Goal: Task Accomplishment & Management: Complete application form

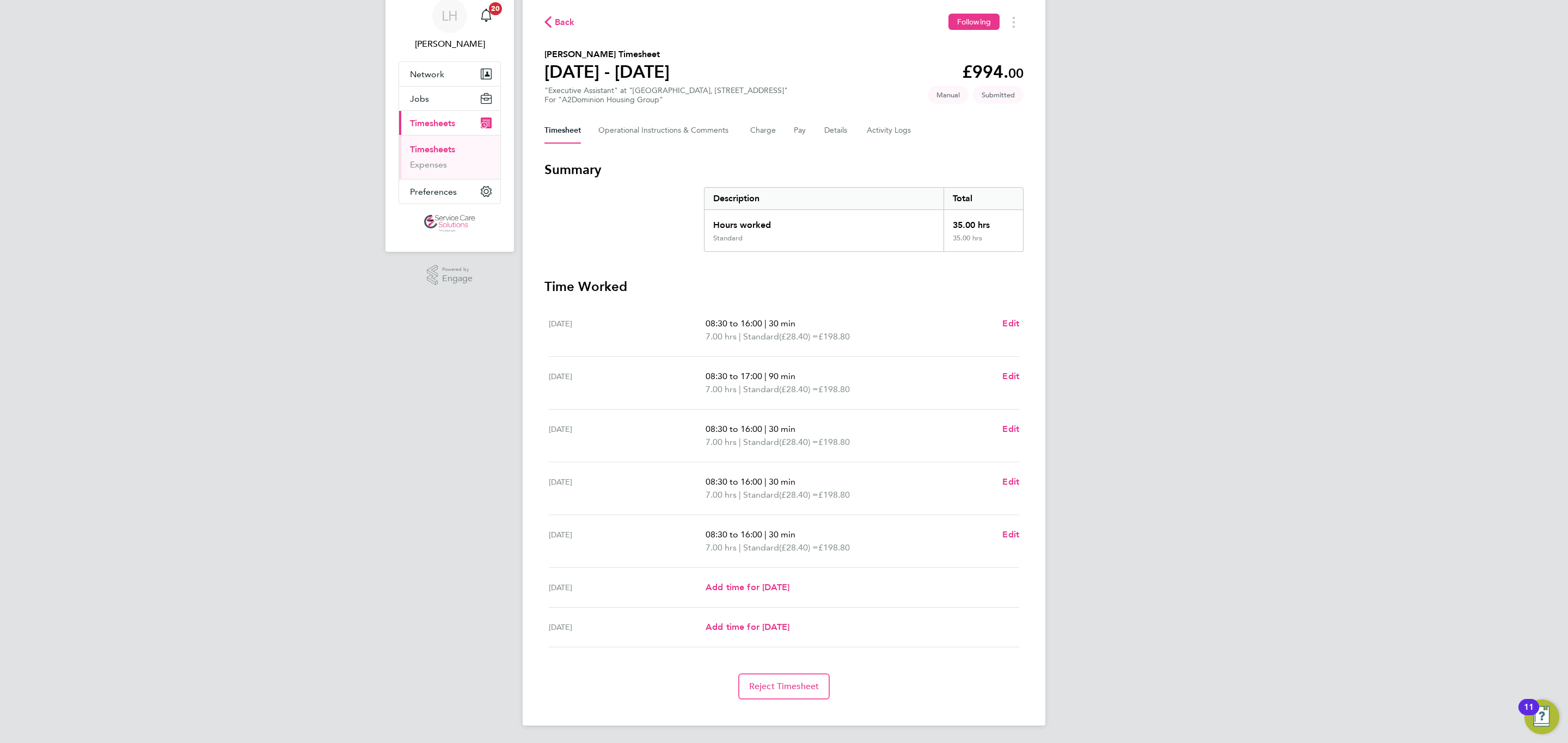
scroll to position [44, 0]
click at [444, 149] on link "Timesheets" at bounding box center [432, 149] width 45 height 11
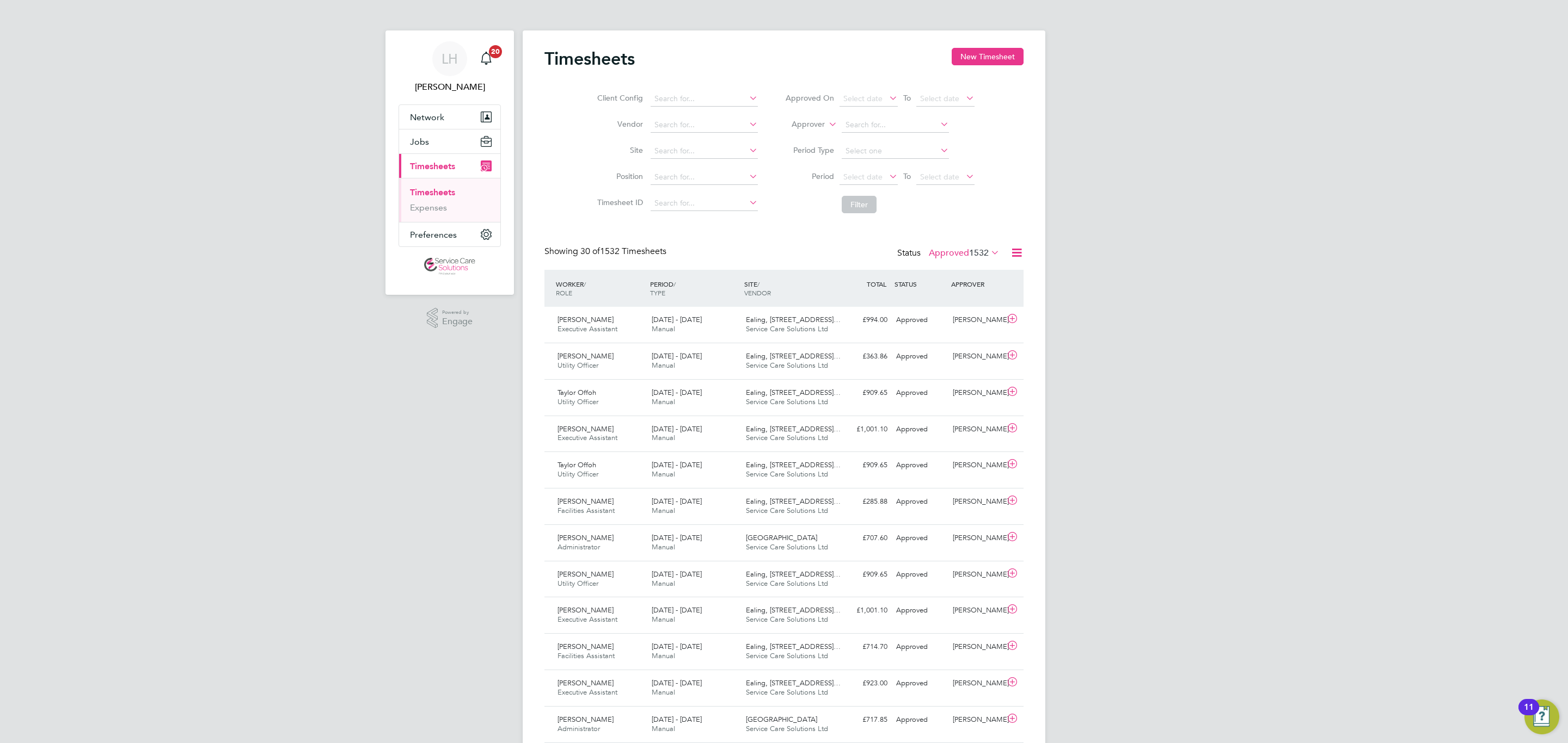
click at [424, 193] on link "Timesheets" at bounding box center [432, 192] width 45 height 11
click at [962, 53] on button "New Timesheet" at bounding box center [987, 56] width 72 height 17
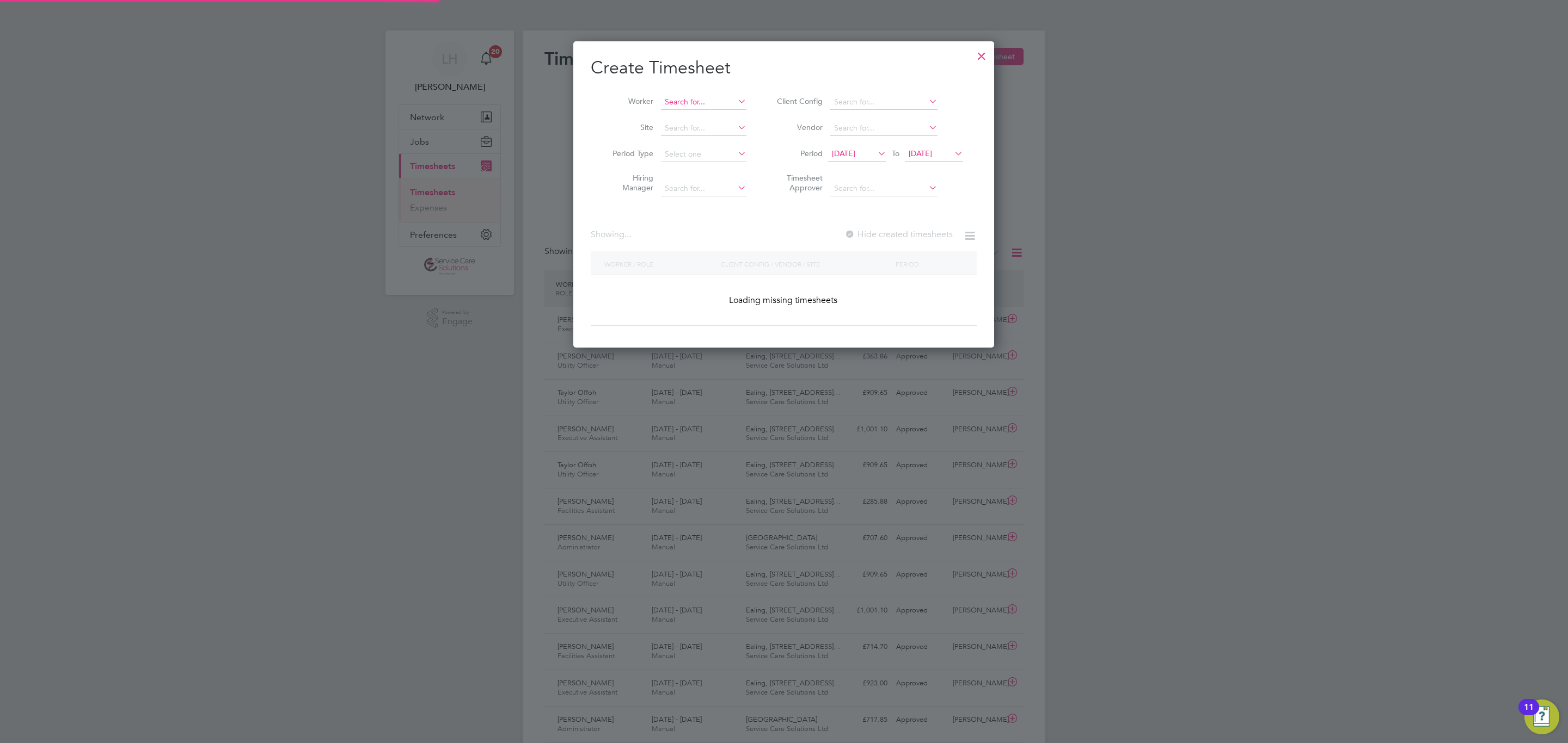
scroll to position [308, 421]
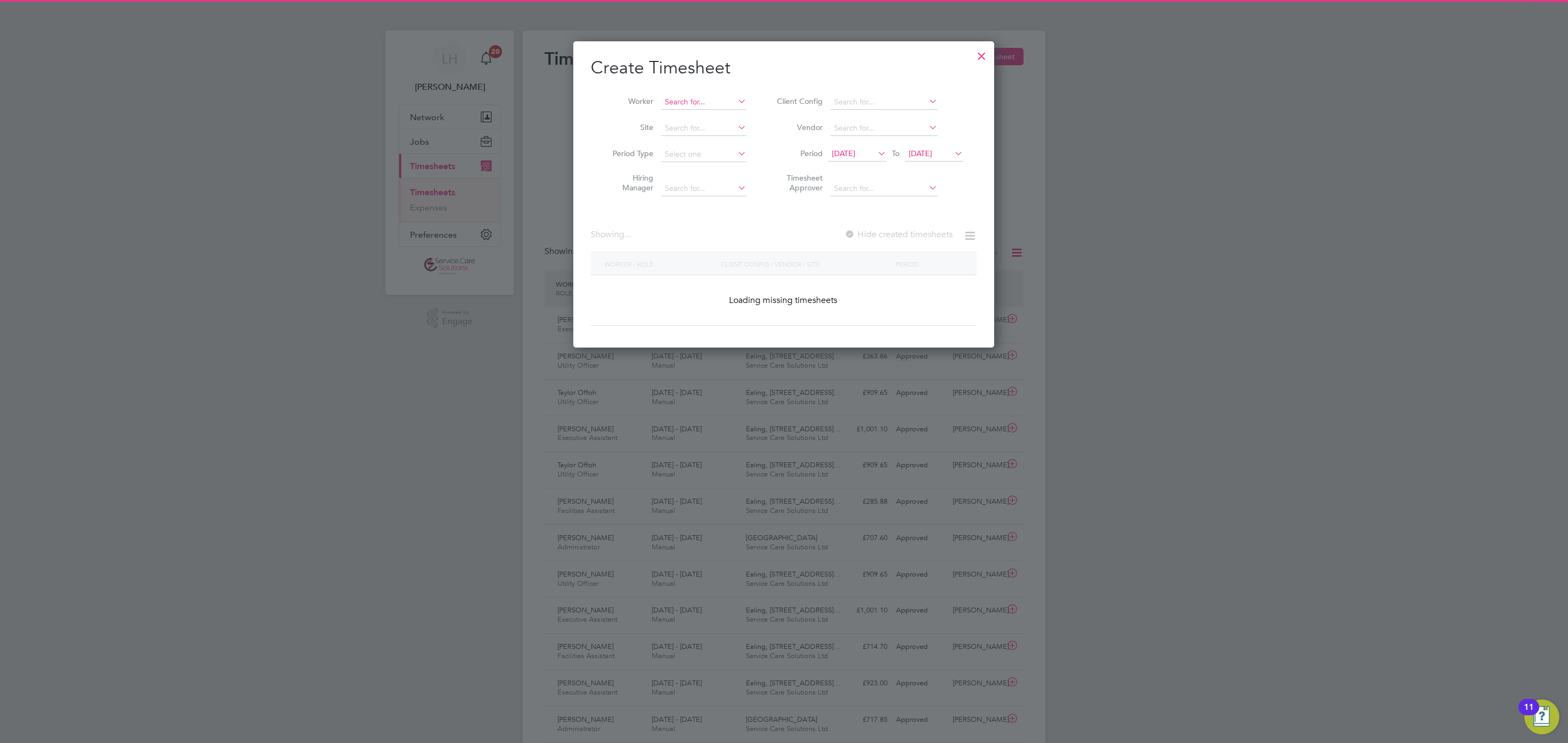
click at [700, 103] on input at bounding box center [703, 102] width 85 height 15
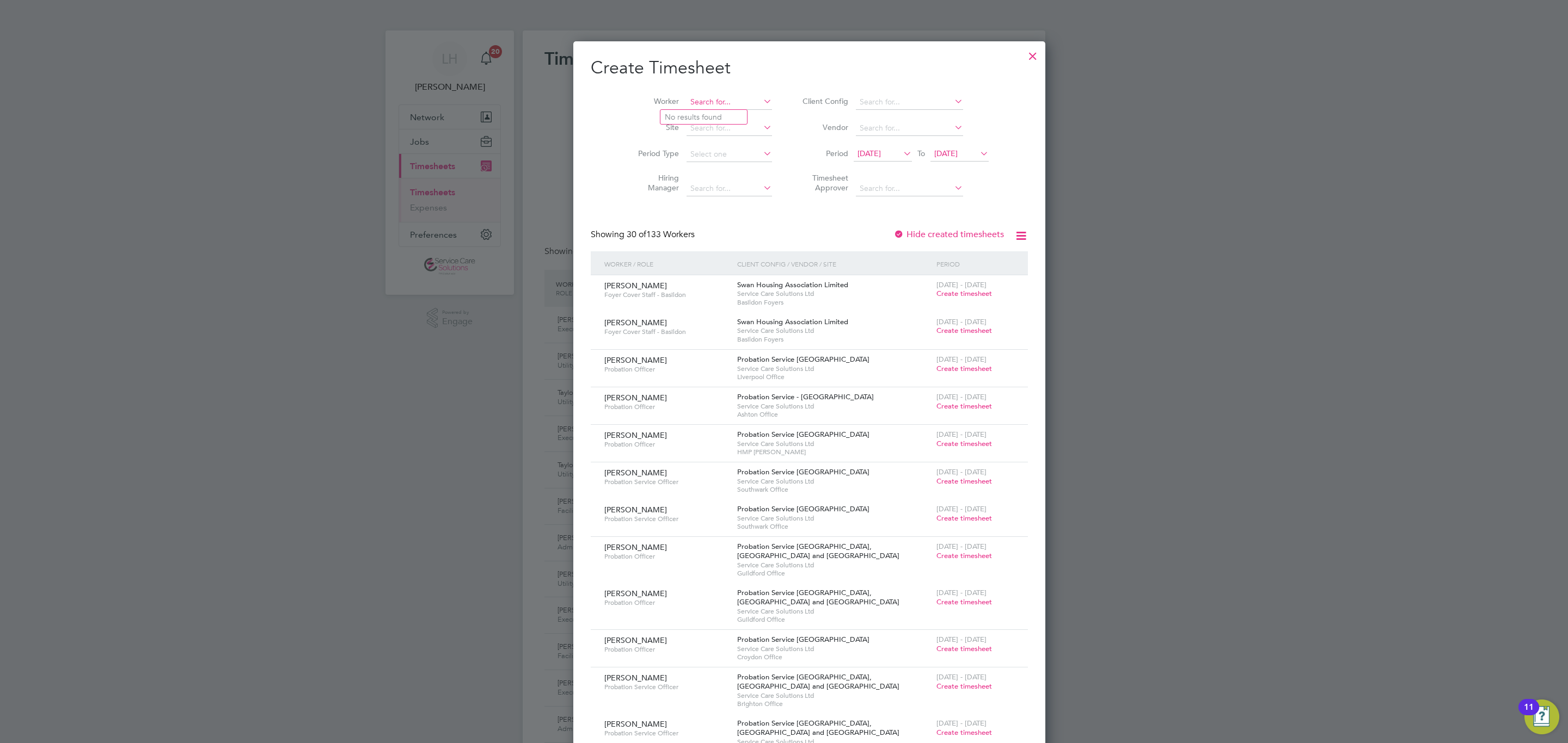
scroll to position [1796, 421]
click at [714, 119] on li "[PERSON_NAME] Offoh" at bounding box center [708, 117] width 96 height 14
type input "Taylor Offoh"
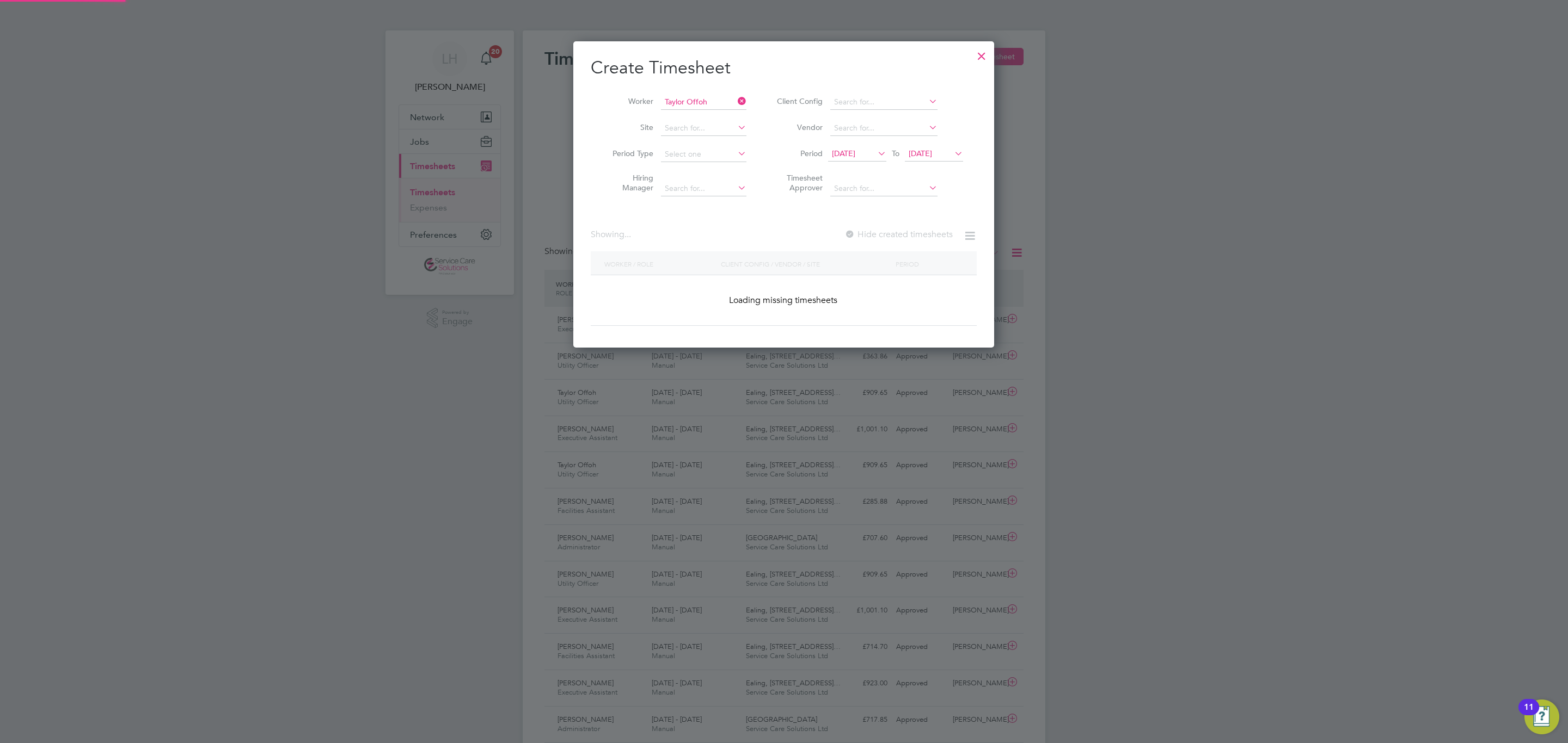
scroll to position [295, 421]
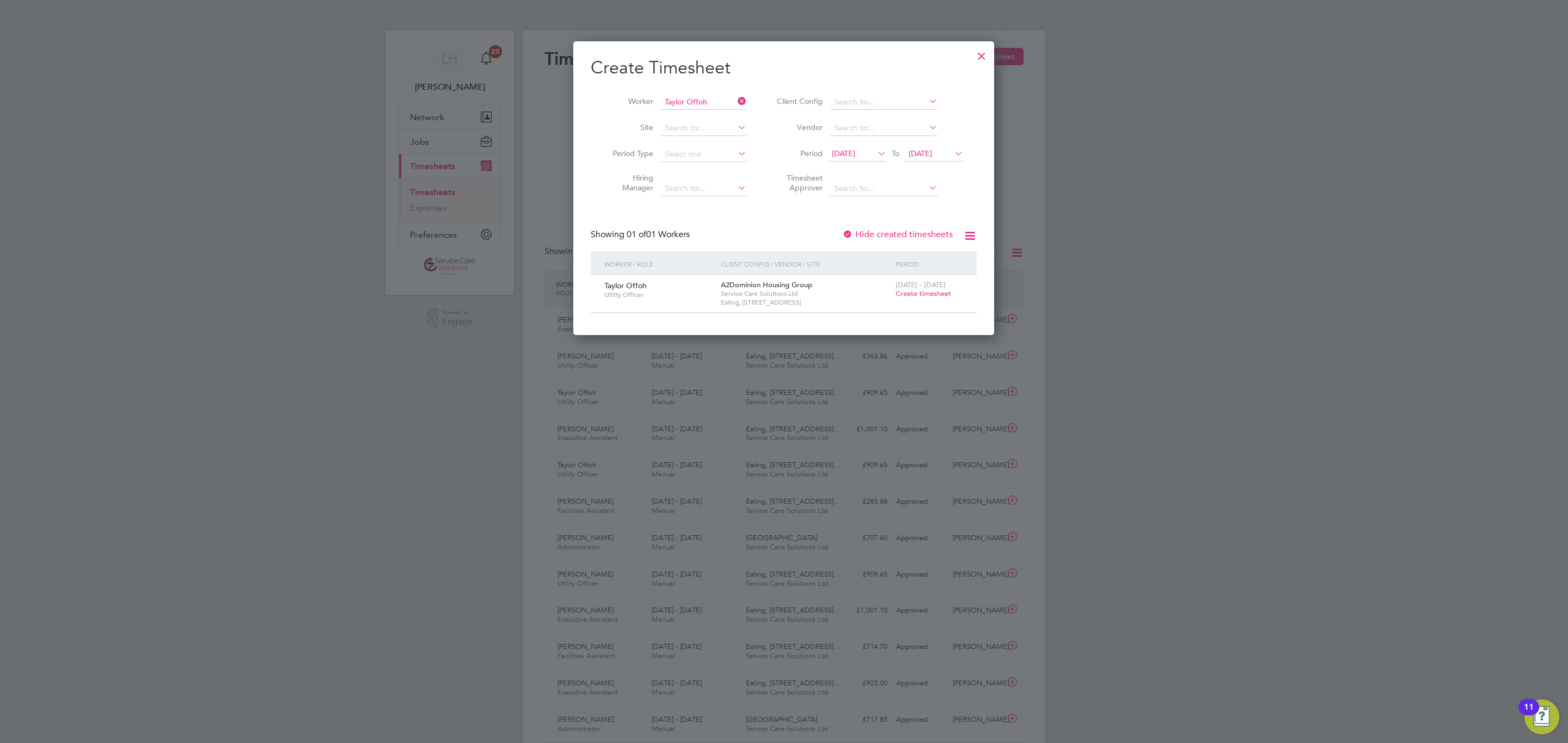
click at [915, 297] on span "Create timesheet" at bounding box center [923, 293] width 55 height 10
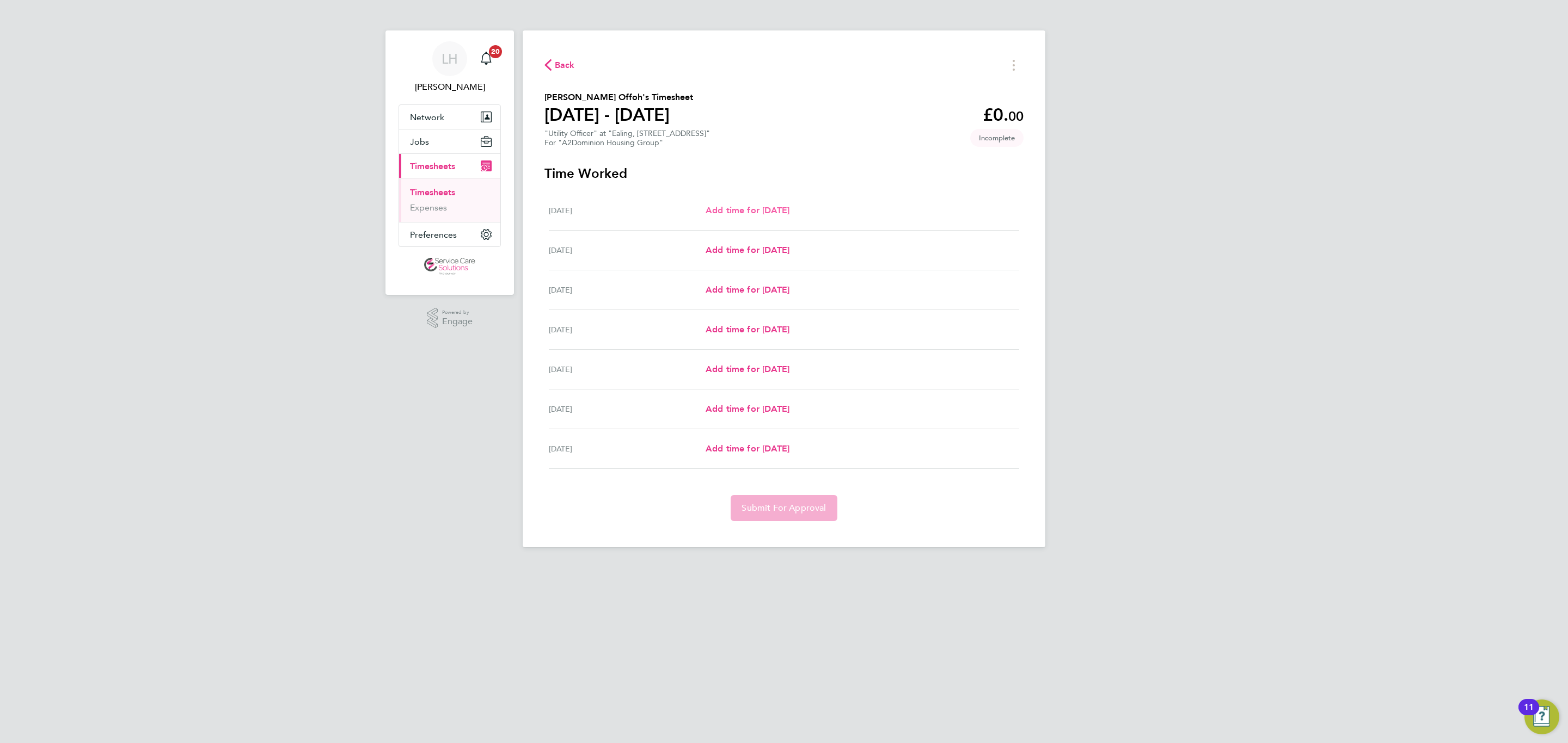
click at [737, 214] on span "Add time for [DATE]" at bounding box center [747, 210] width 84 height 11
select select "30"
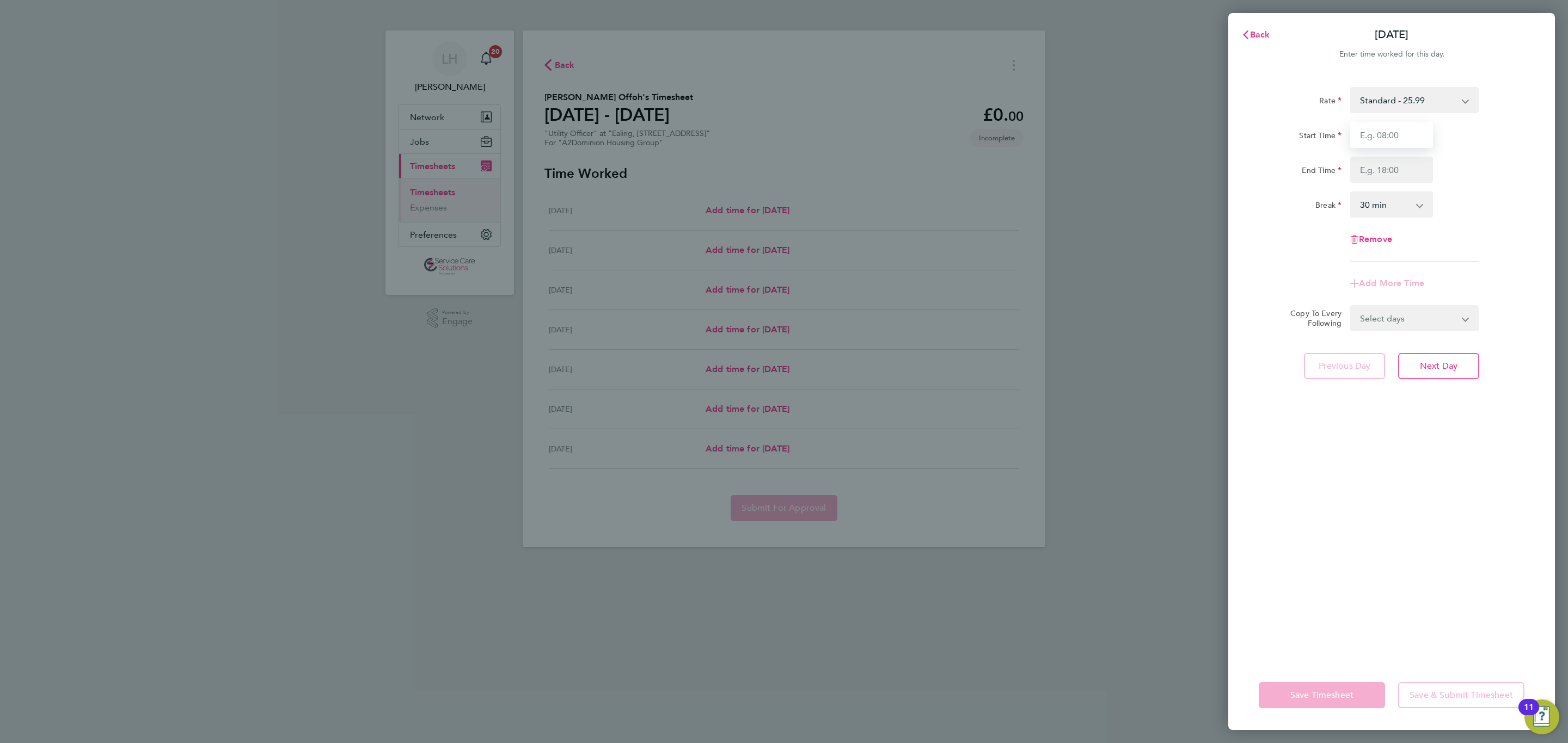
click at [1365, 132] on input "Start Time" at bounding box center [1391, 135] width 83 height 26
type input "09:00"
type input "17:00"
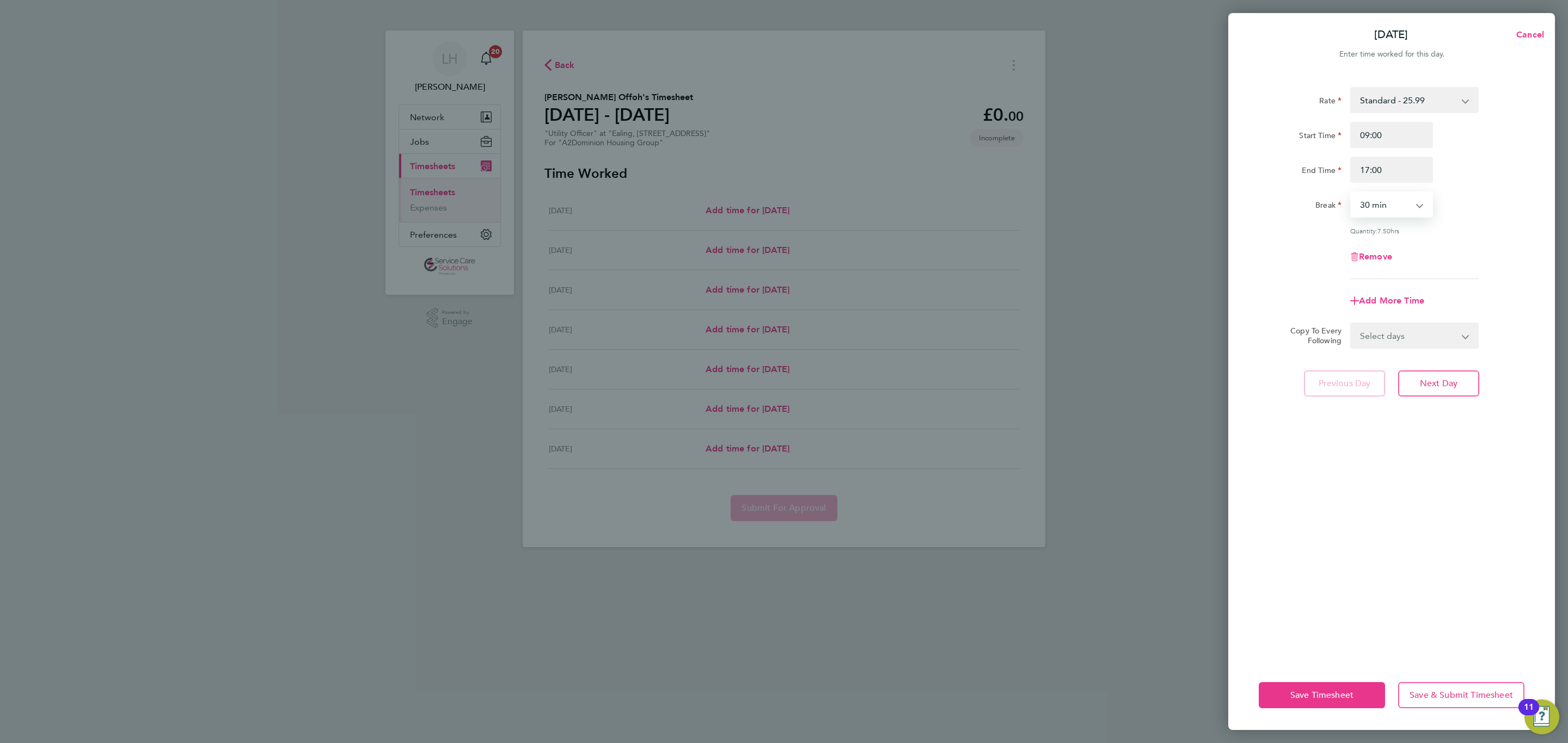
select select "60"
click at [1385, 326] on select "Select days Day Weekday (Mon-Fri) Weekend (Sat-Sun) [DATE] [DATE] [DATE] [DATE]…" at bounding box center [1408, 335] width 115 height 24
select select "WEEKDAY"
click at [1351, 324] on select "Select days Day Weekday (Mon-Fri) Weekend (Sat-Sun) [DATE] [DATE] [DATE] [DATE]…" at bounding box center [1408, 335] width 115 height 24
select select "[DATE]"
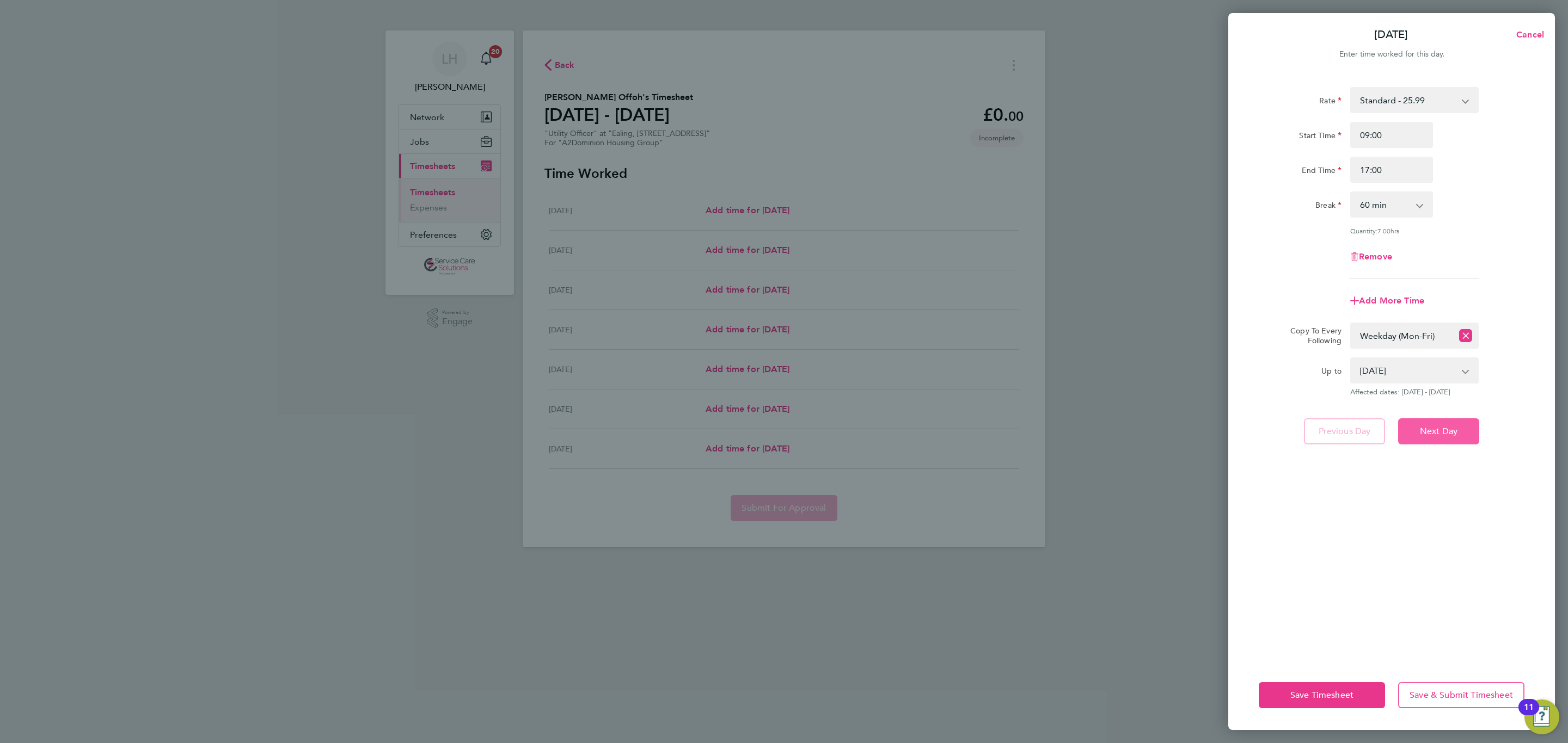
click at [1443, 418] on button "Next Day" at bounding box center [1438, 431] width 81 height 26
select select "60"
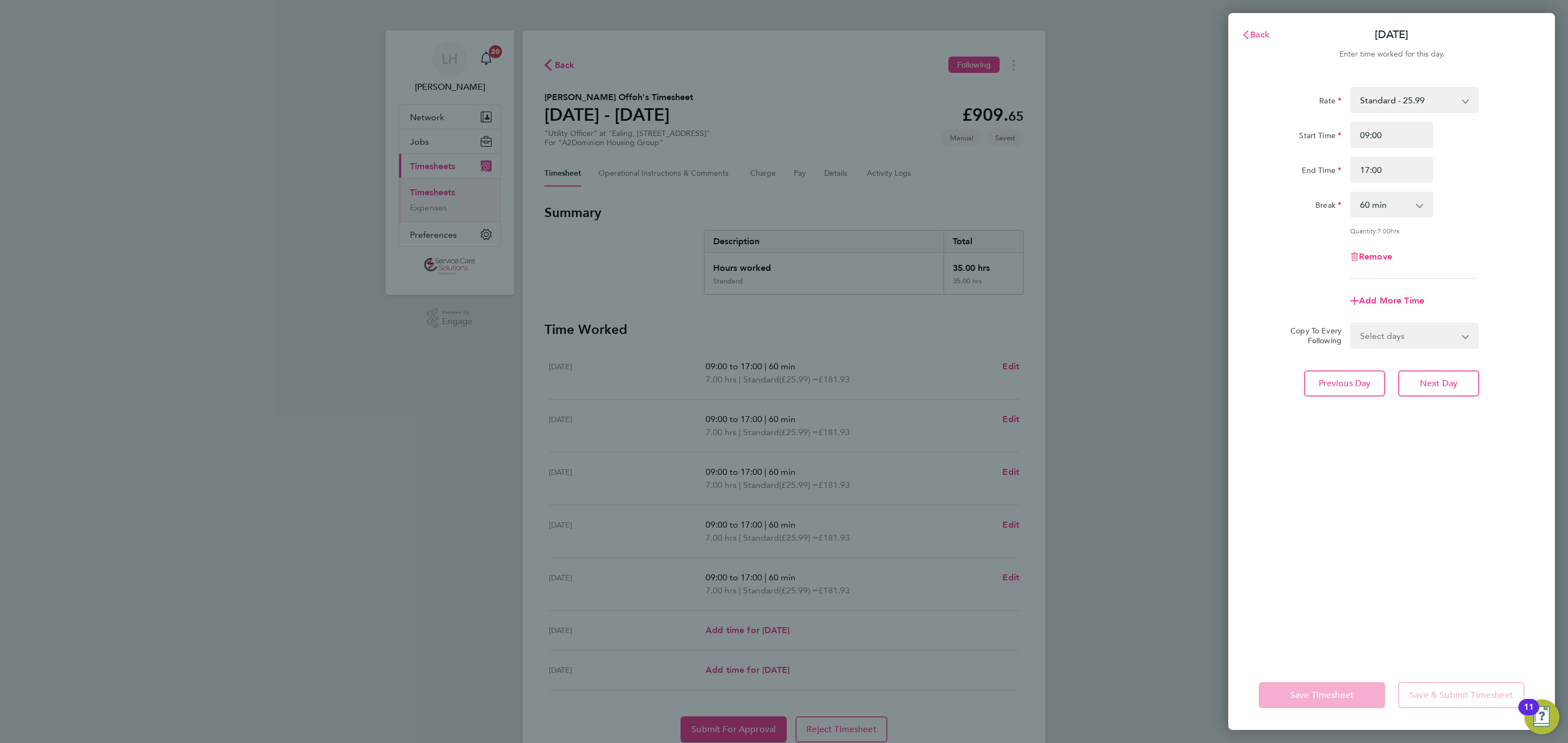
click at [1245, 39] on span "button" at bounding box center [1245, 34] width 9 height 11
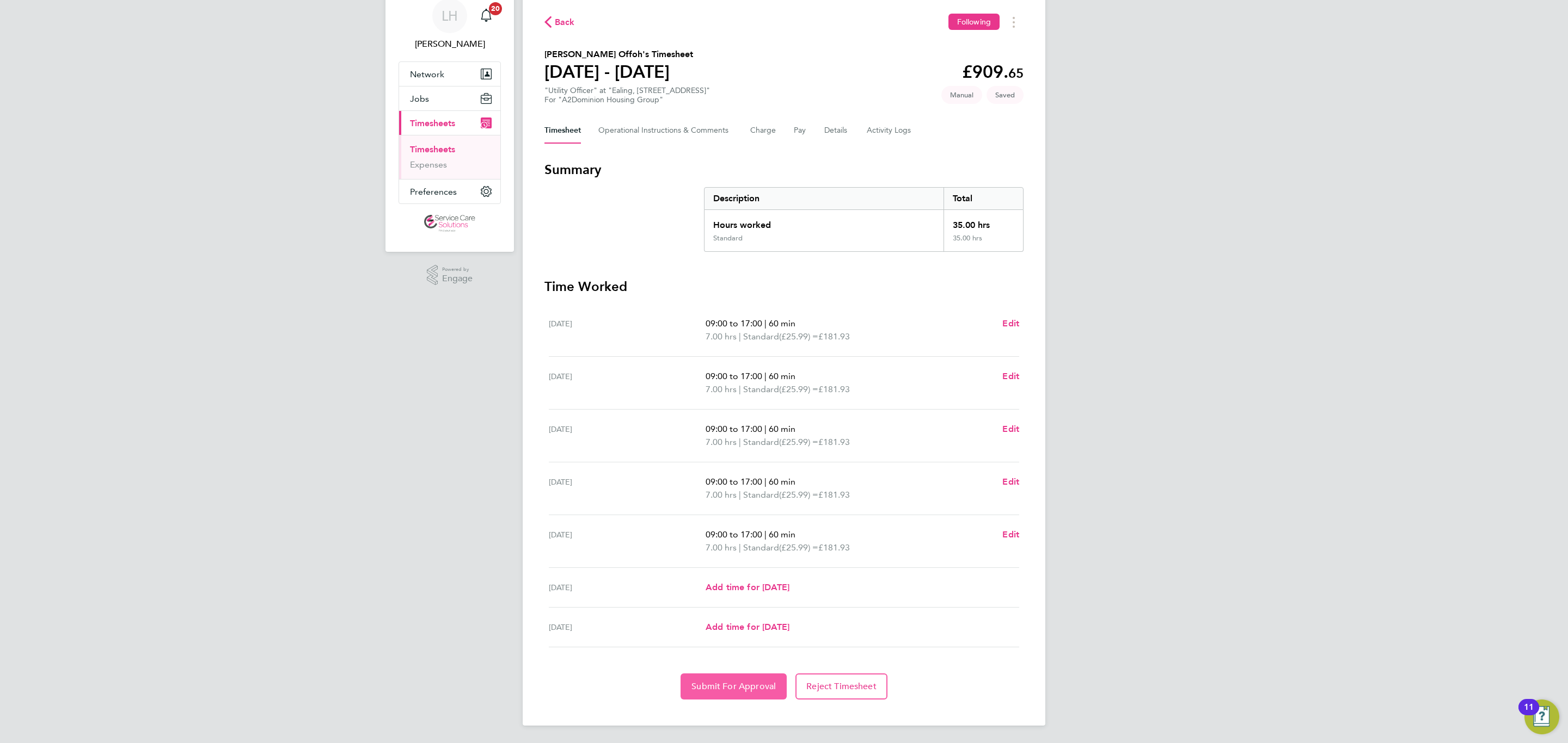
click at [711, 690] on span "Submit For Approval" at bounding box center [733, 686] width 84 height 11
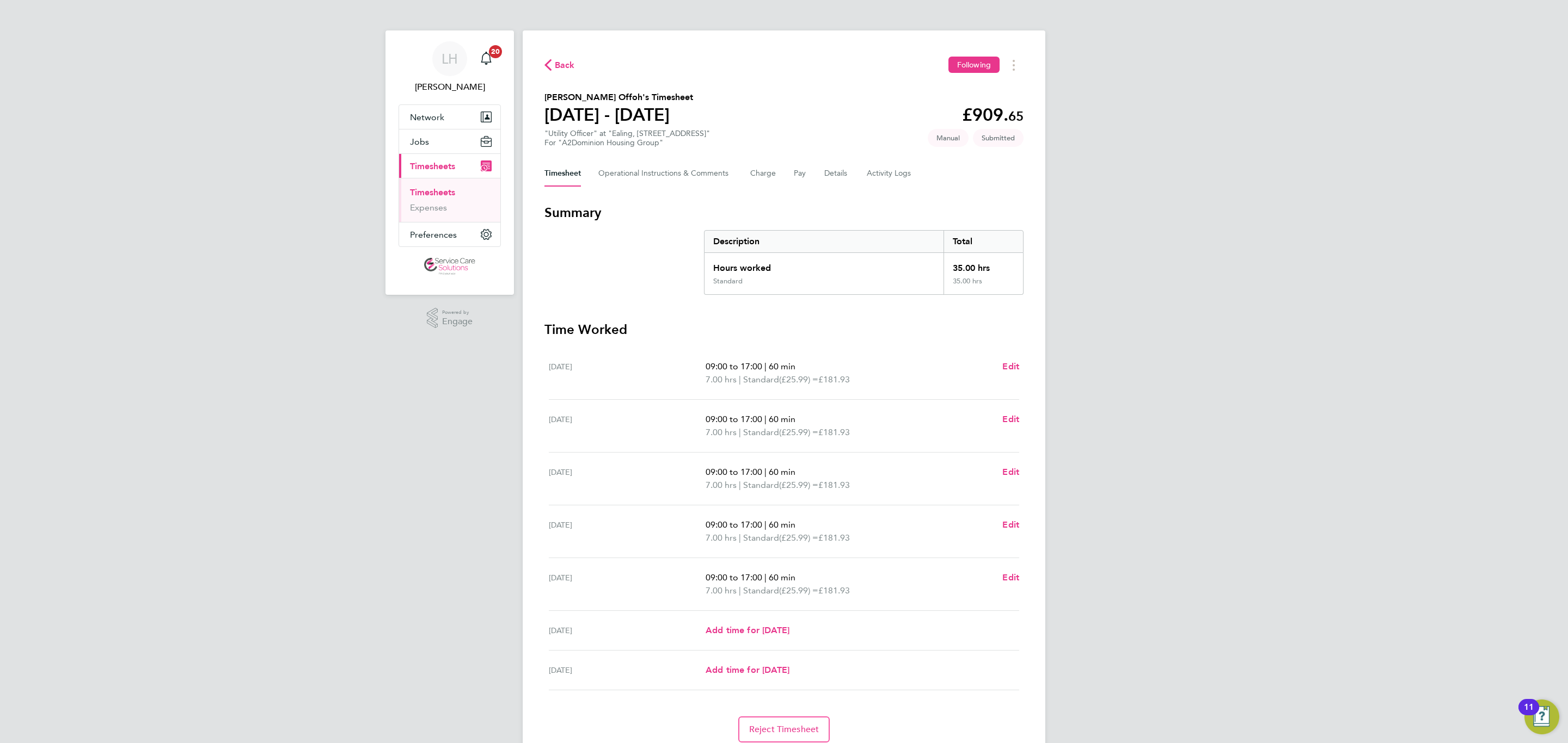
click at [419, 193] on link "Timesheets" at bounding box center [432, 192] width 45 height 11
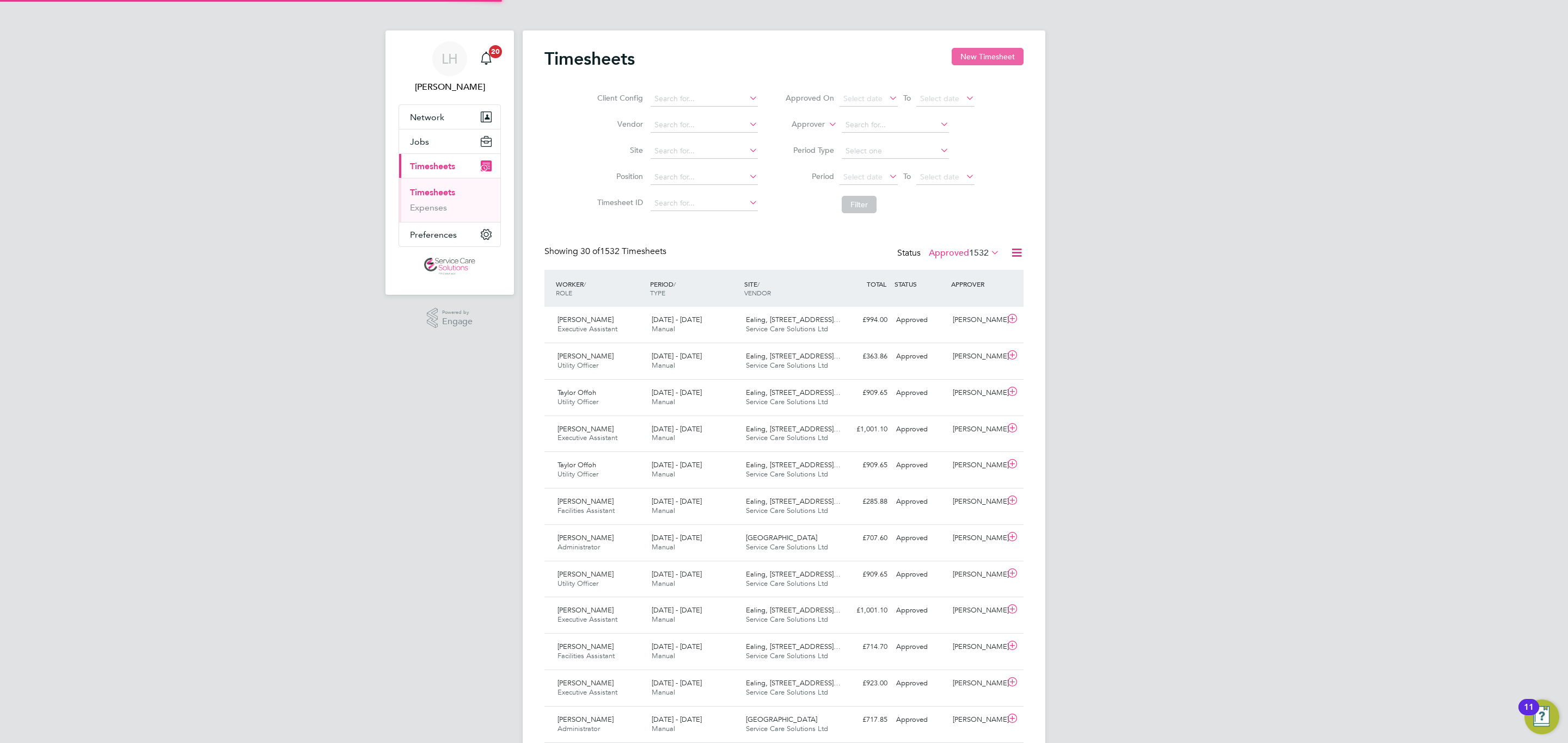
click at [993, 57] on button "New Timesheet" at bounding box center [987, 56] width 72 height 17
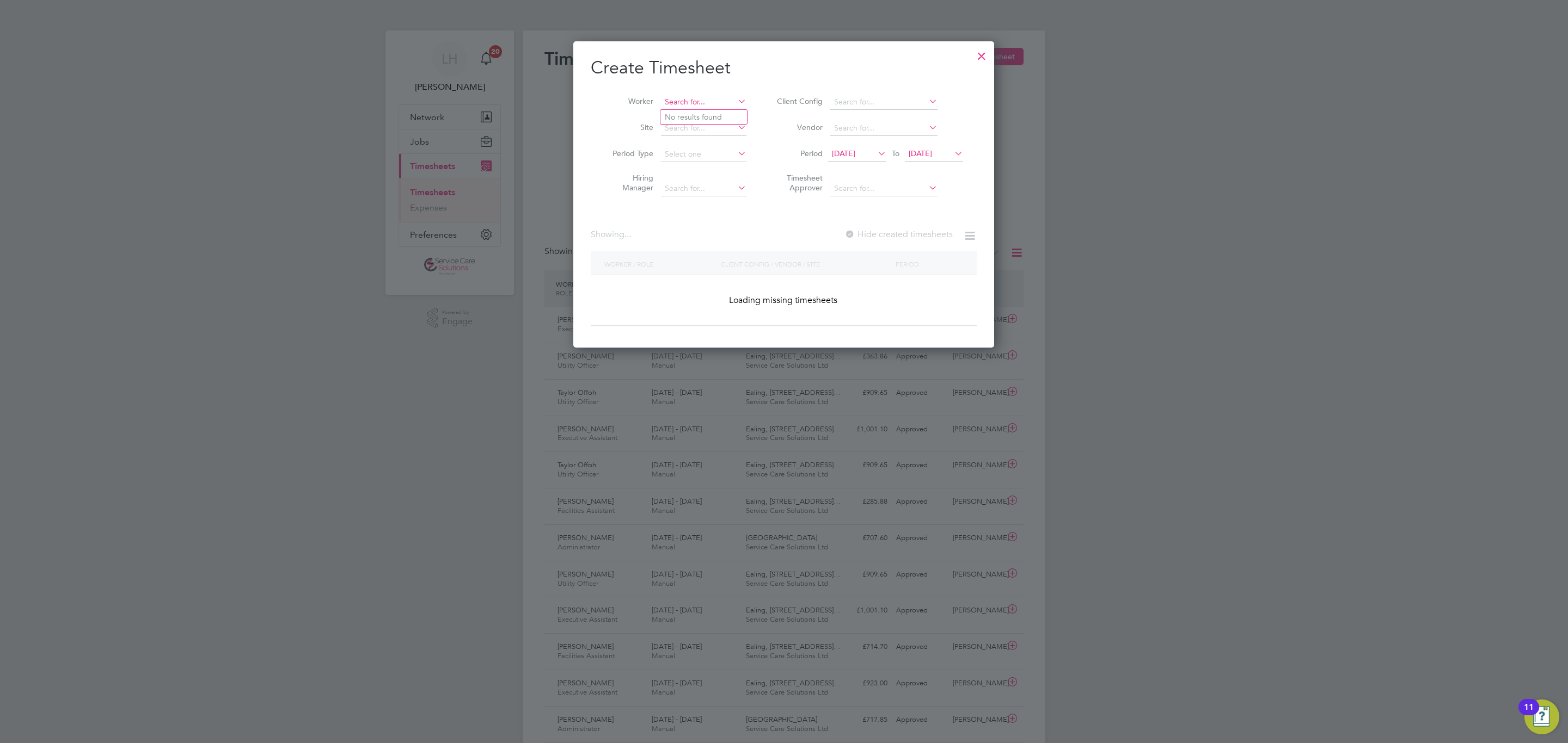
click at [663, 102] on input at bounding box center [703, 102] width 85 height 15
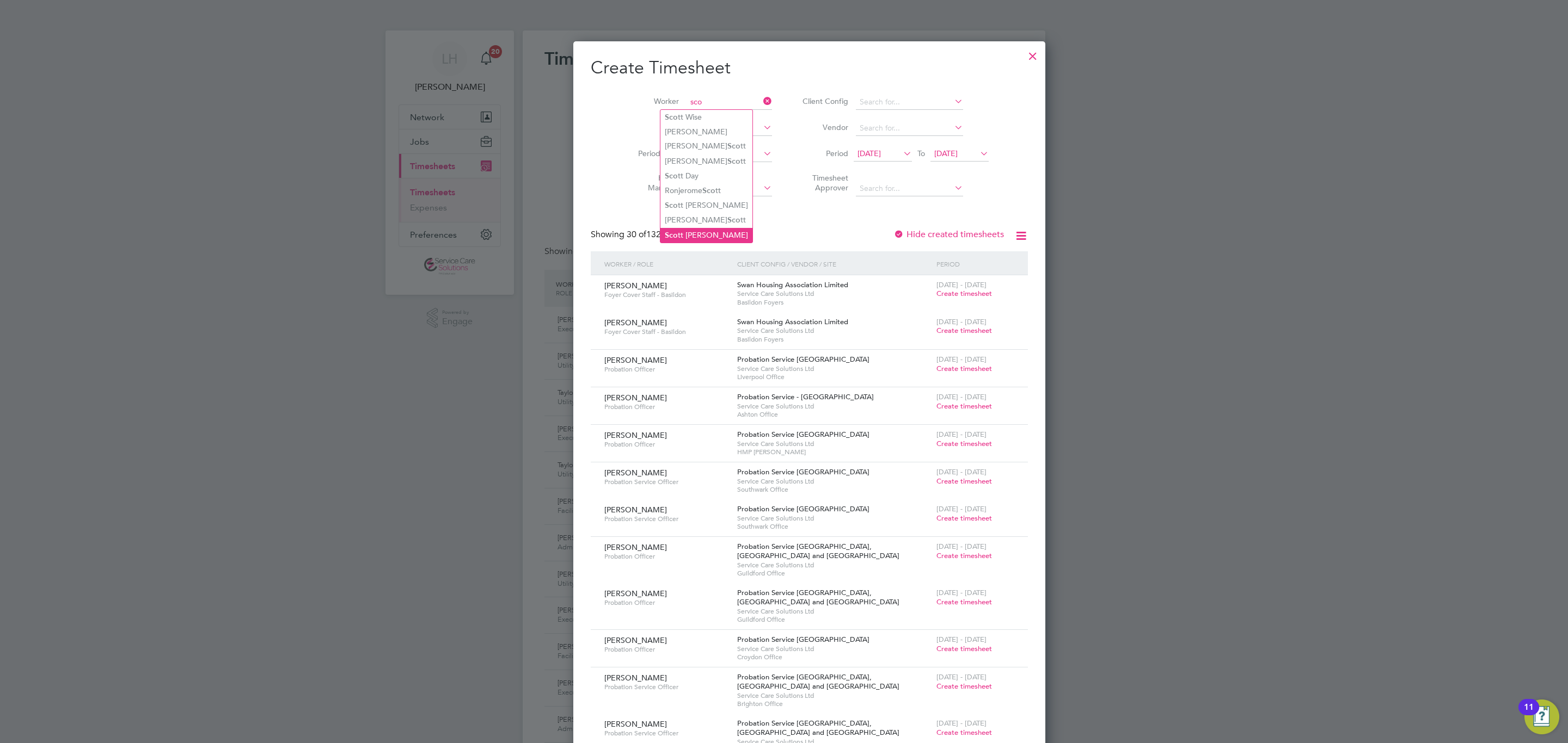
click at [705, 228] on li "Sco tt [PERSON_NAME]" at bounding box center [706, 235] width 92 height 14
type input "[PERSON_NAME]"
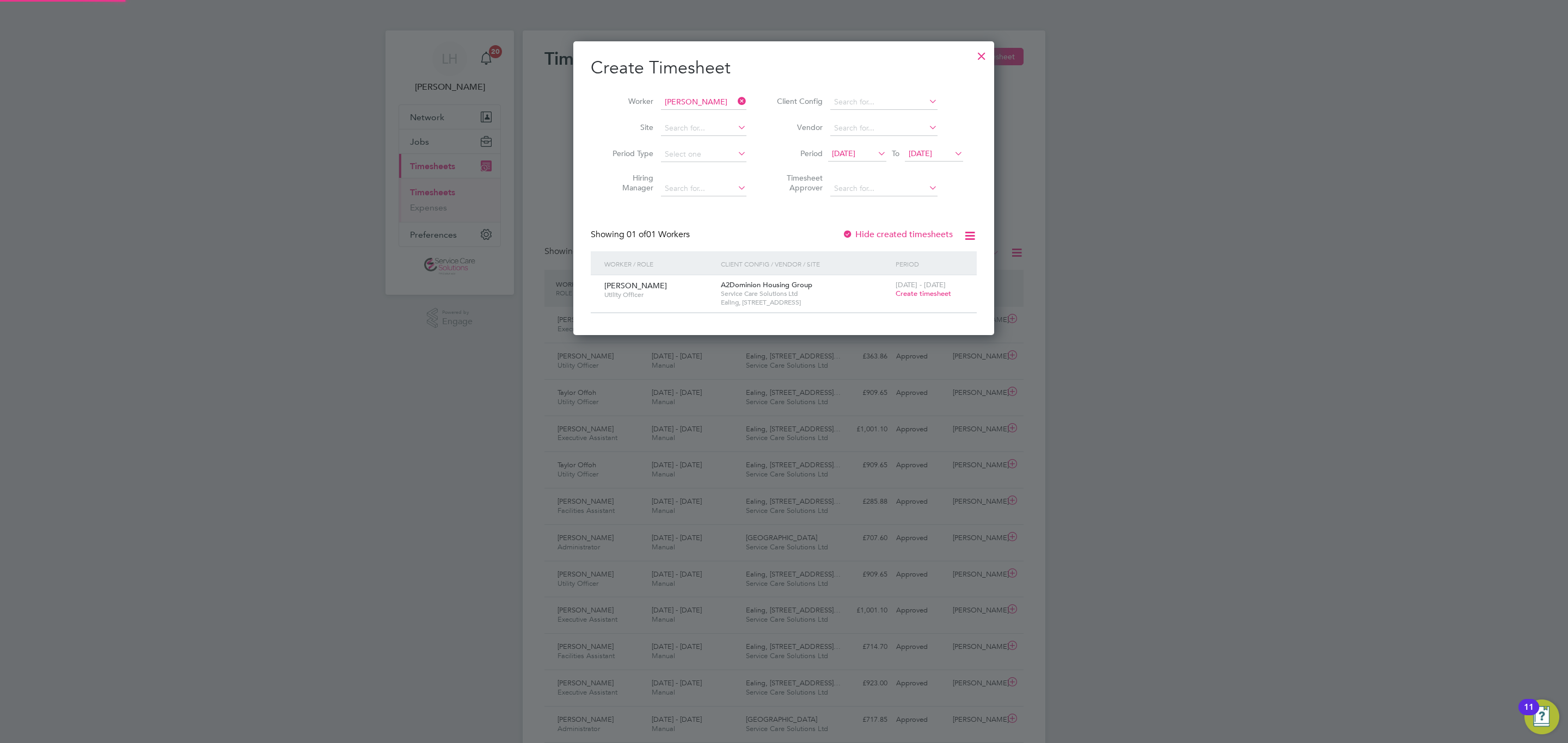
click at [910, 286] on span "[DATE] - [DATE]" at bounding box center [920, 285] width 50 height 10
click at [913, 292] on span "Create timesheet" at bounding box center [923, 293] width 55 height 10
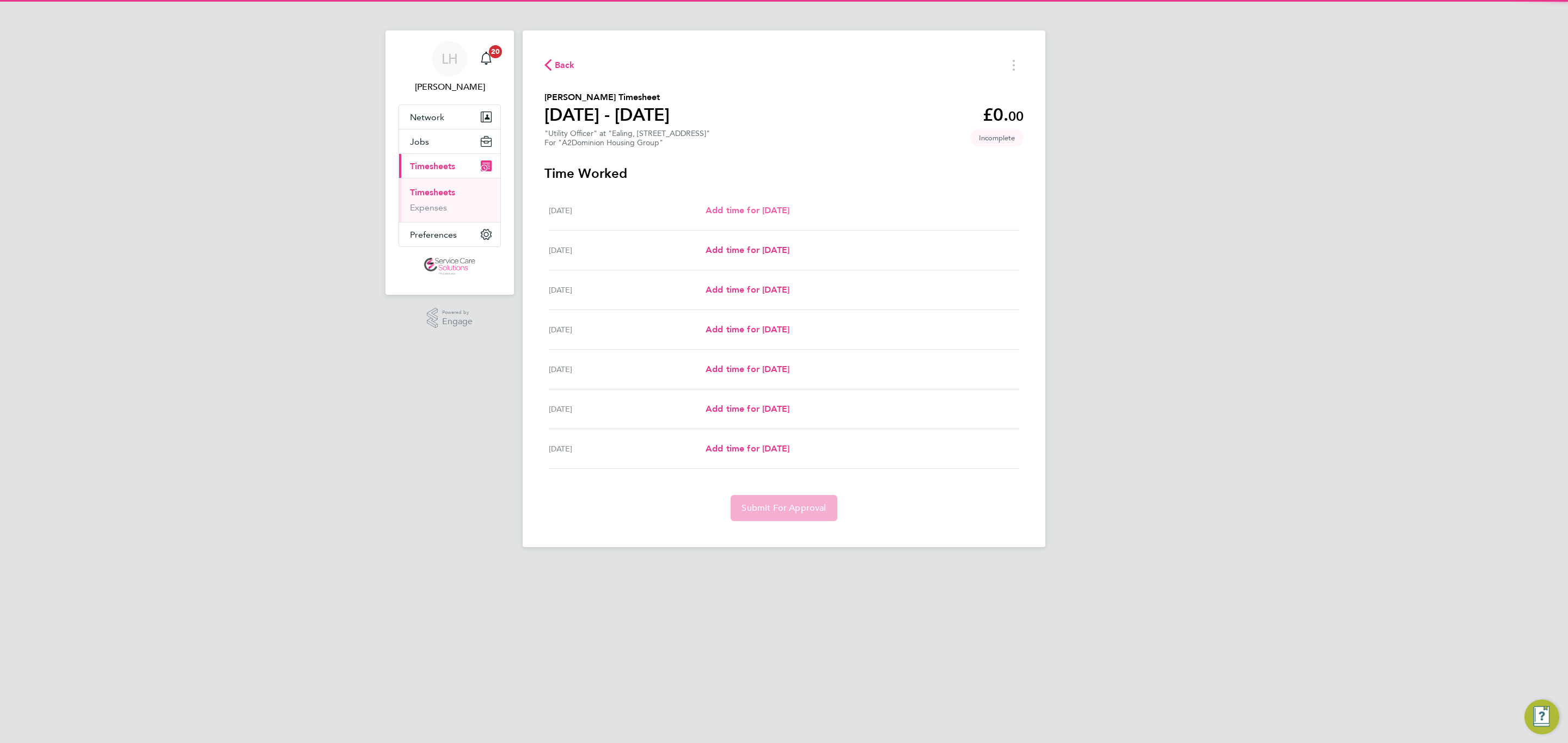
click at [746, 204] on link "Add time for [DATE]" at bounding box center [747, 211] width 84 height 13
select select "30"
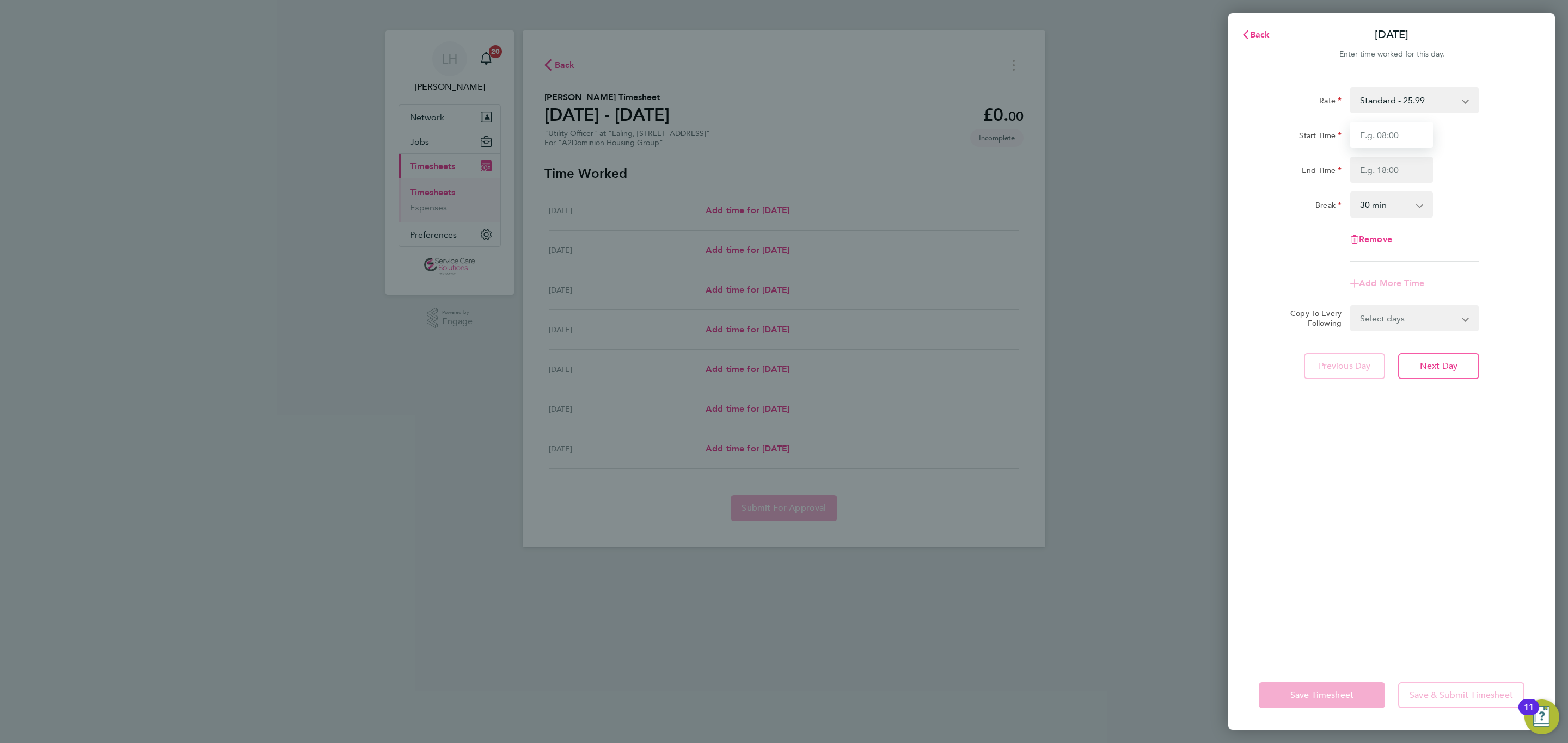
click at [1379, 145] on input "Start Time" at bounding box center [1391, 135] width 83 height 26
type input "08:00"
type input "16:00"
select select "60"
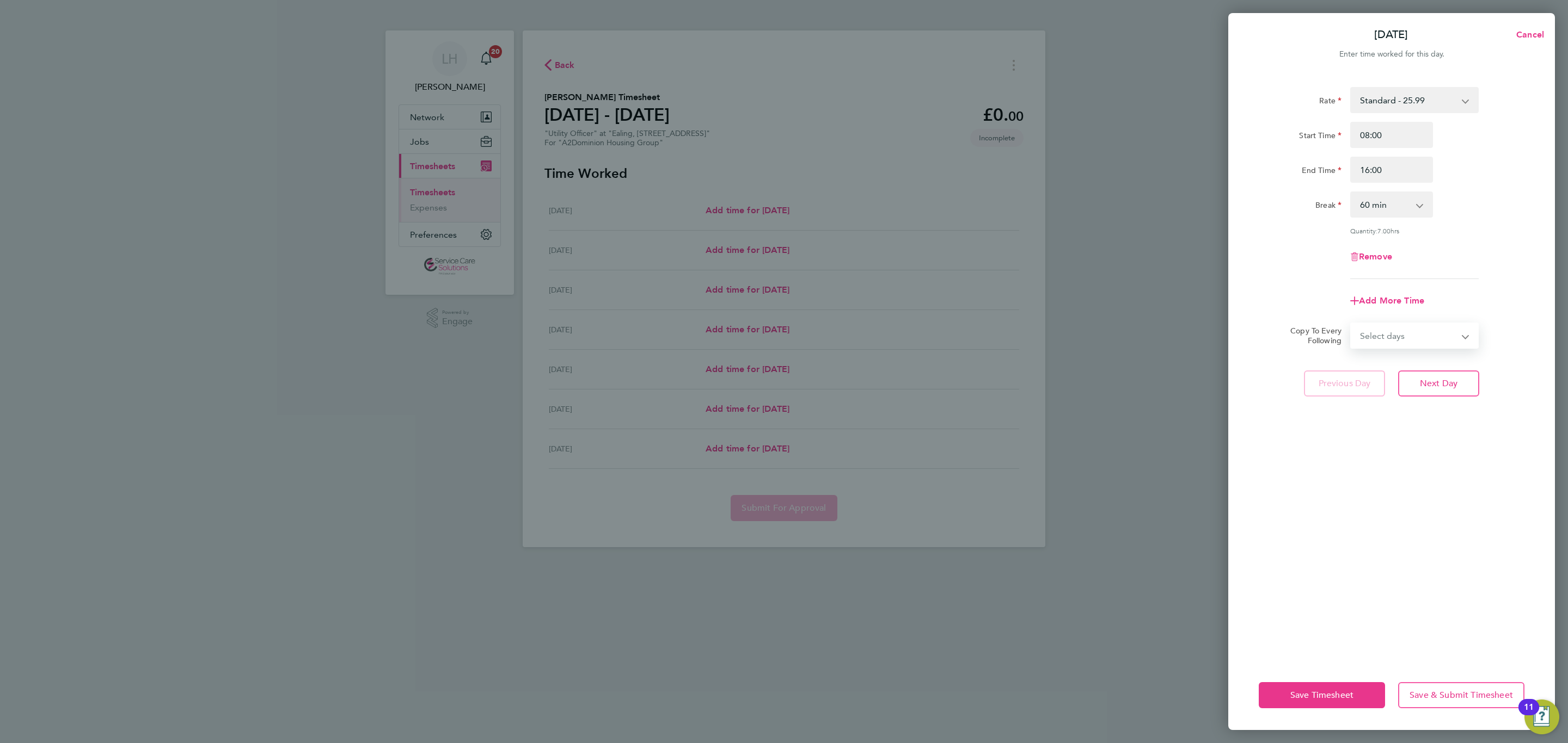
drag, startPoint x: 1407, startPoint y: 335, endPoint x: 1406, endPoint y: 346, distance: 11.0
click at [1407, 335] on select "Select days Day Weekday (Mon-Fri) Weekend (Sat-Sun) [DATE] [DATE] [DATE] [DATE]…" at bounding box center [1408, 335] width 115 height 24
select select "WEEKDAY"
click at [1351, 324] on select "Select days Day Weekday (Mon-Fri) Weekend (Sat-Sun) [DATE] [DATE] [DATE] [DATE]…" at bounding box center [1408, 335] width 115 height 24
select select "[DATE]"
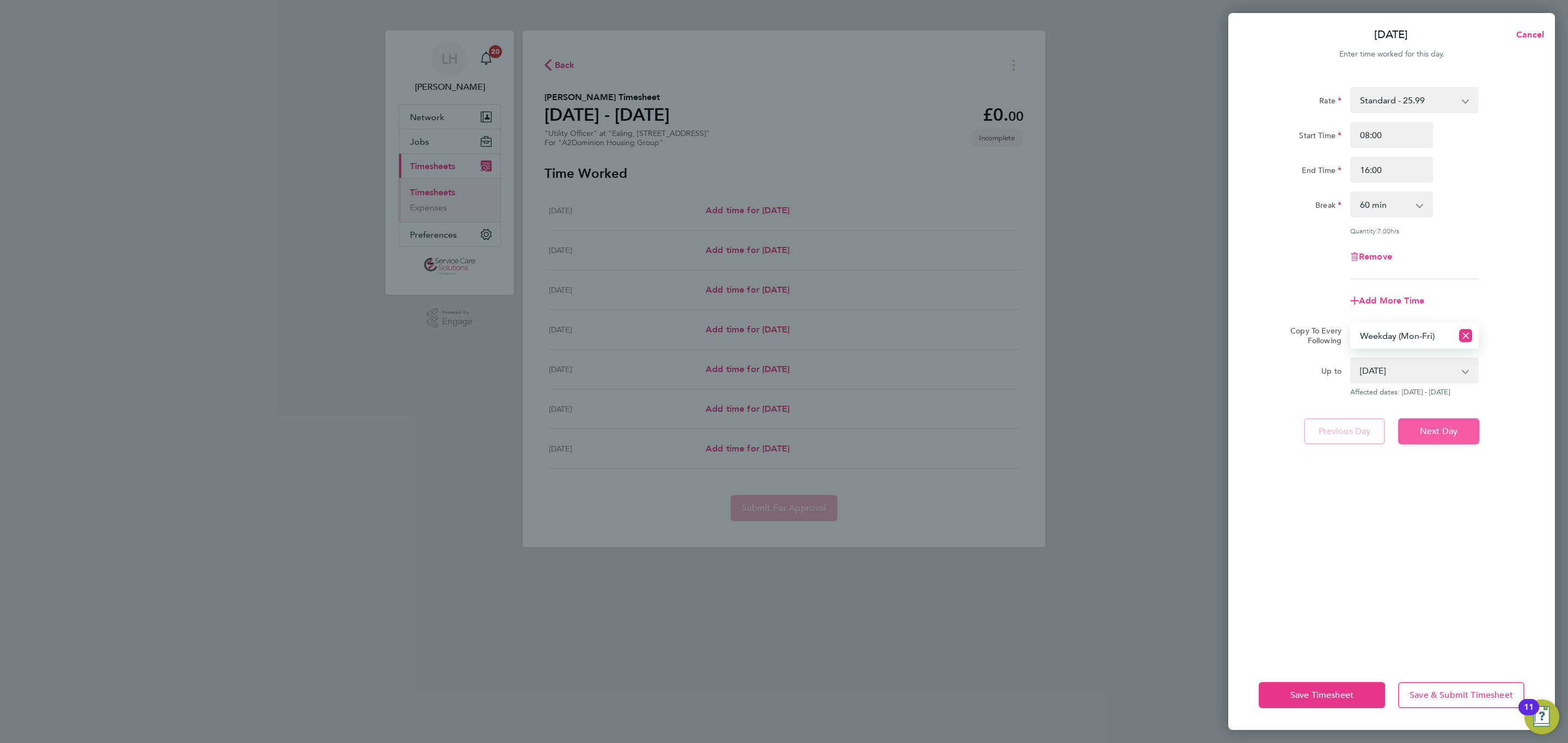
click at [1451, 426] on span "Next Day" at bounding box center [1438, 431] width 37 height 11
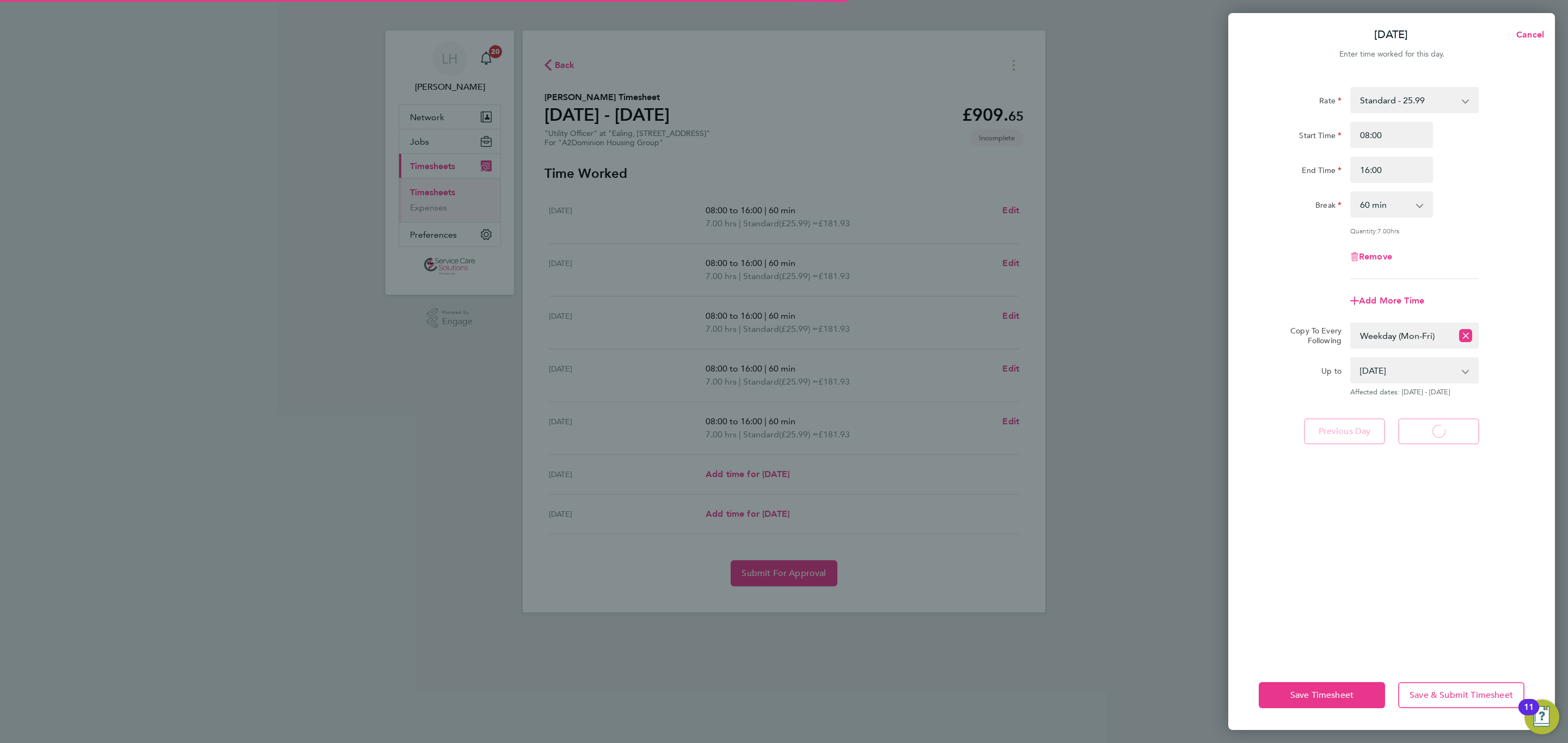
select select "60"
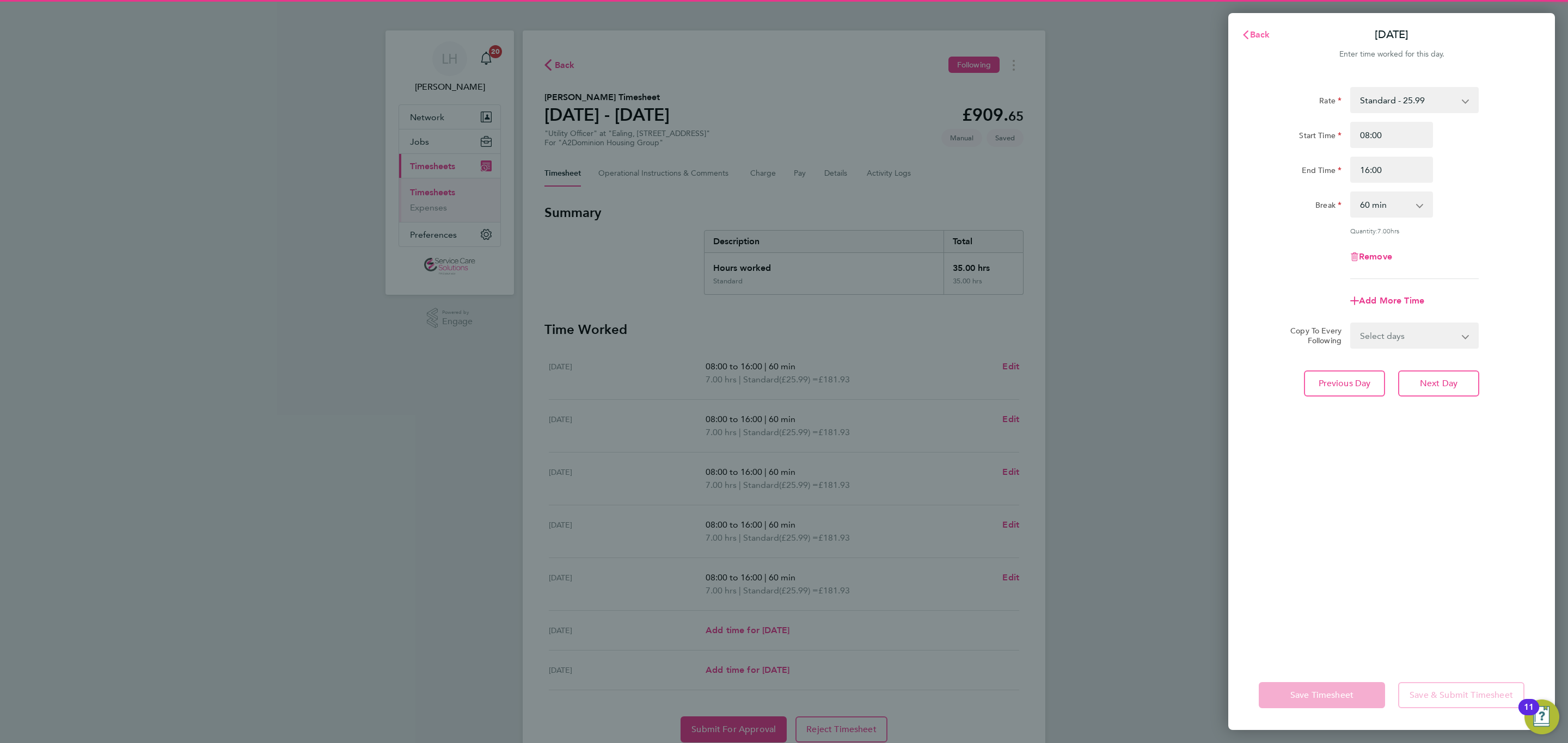
click at [1264, 31] on span "Back" at bounding box center [1259, 34] width 20 height 11
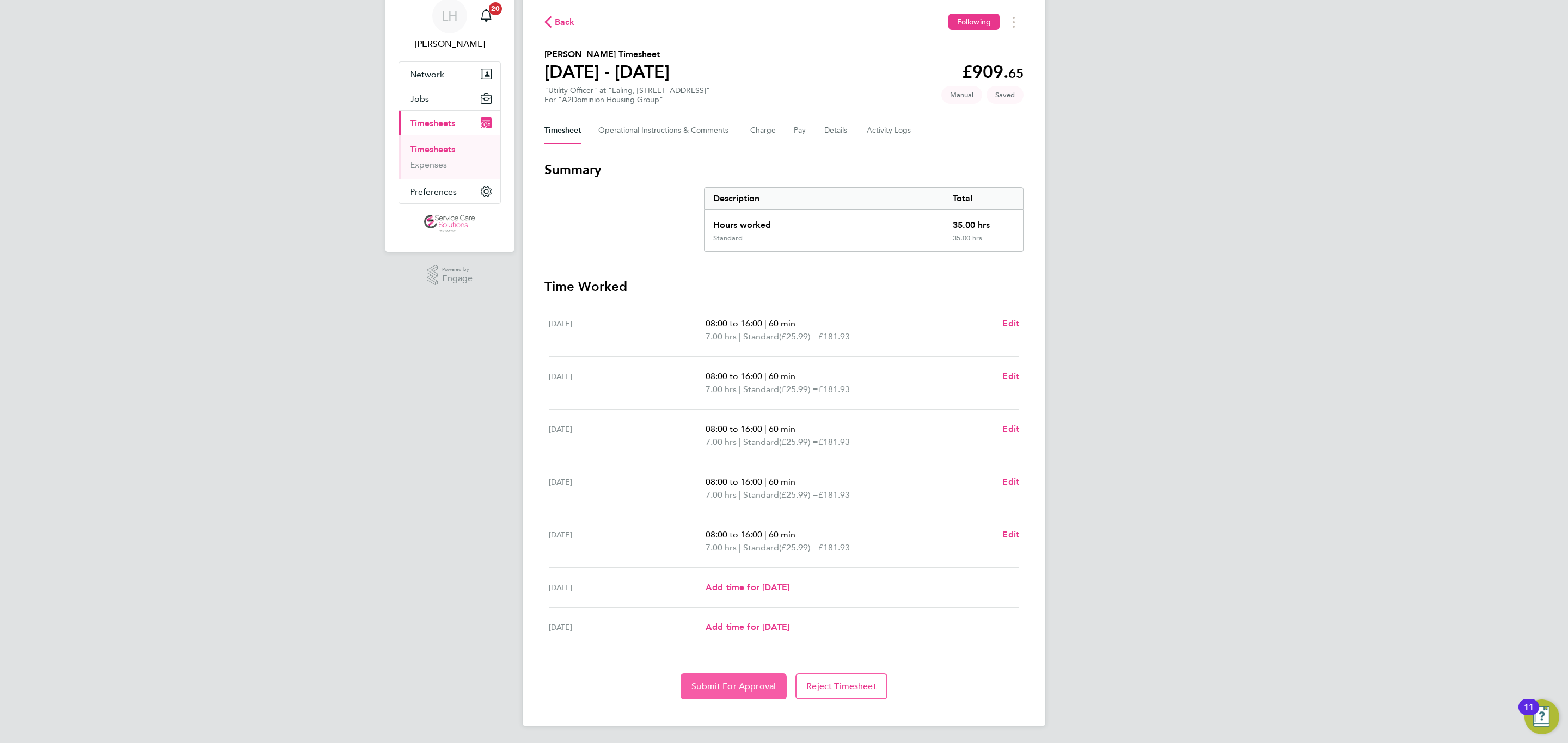
click at [716, 680] on button "Submit For Approval" at bounding box center [733, 686] width 106 height 26
